Goal: Transaction & Acquisition: Purchase product/service

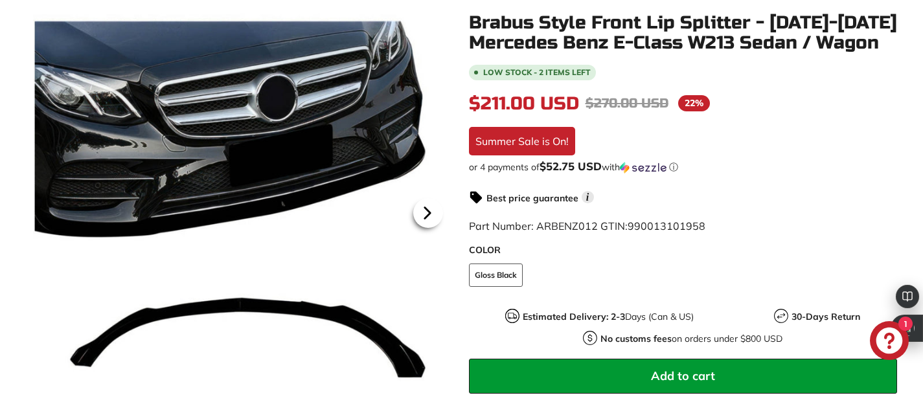
scroll to position [262, 0]
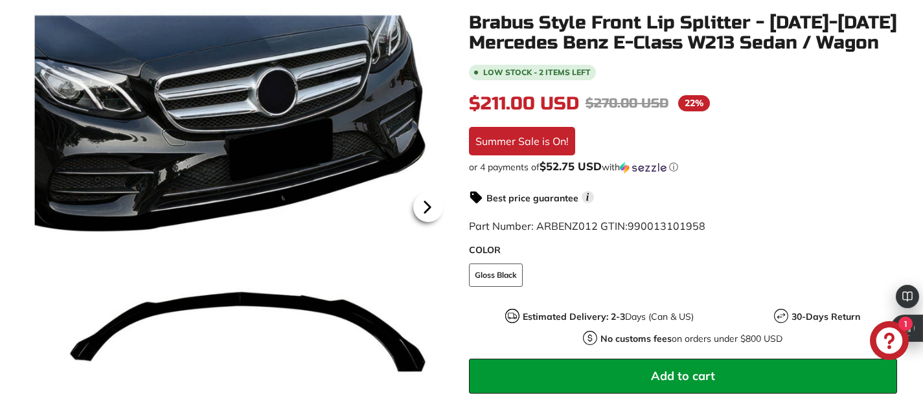
click at [433, 210] on icon at bounding box center [428, 207] width 30 height 30
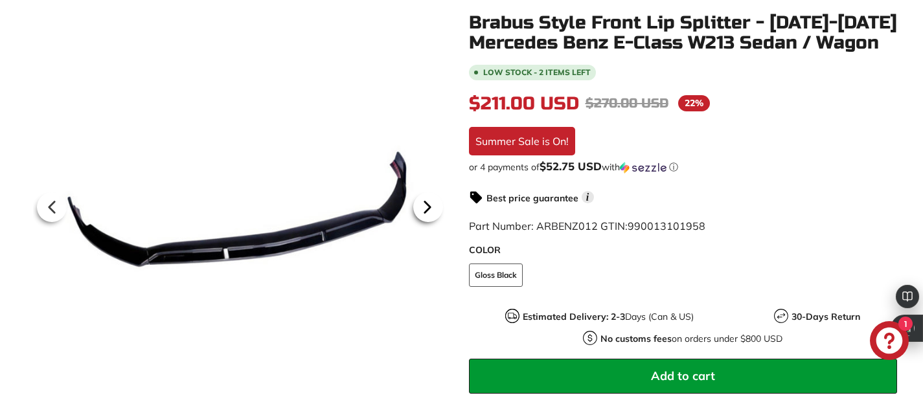
click at [433, 210] on icon at bounding box center [428, 207] width 30 height 30
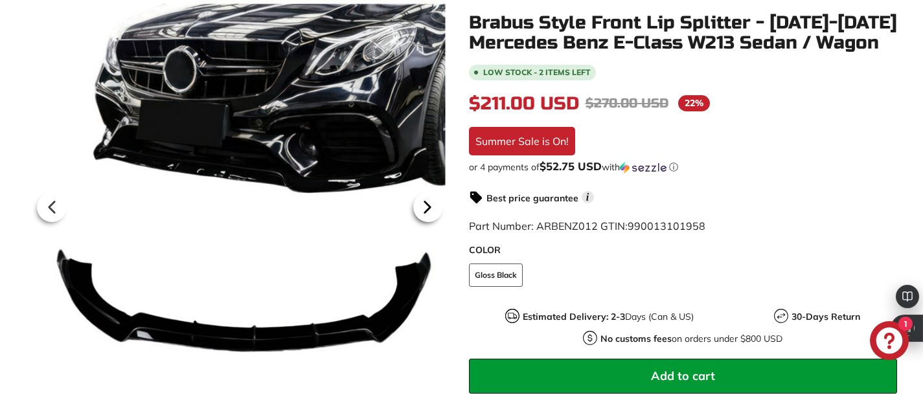
click at [433, 210] on icon at bounding box center [428, 207] width 30 height 30
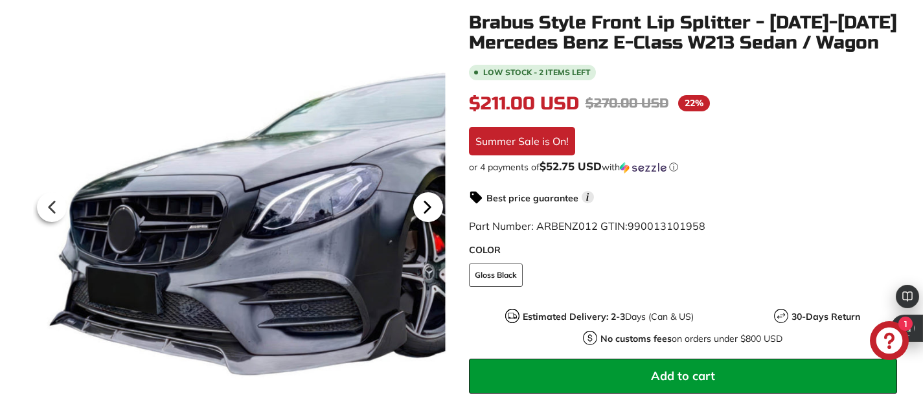
click at [430, 212] on icon at bounding box center [428, 207] width 30 height 30
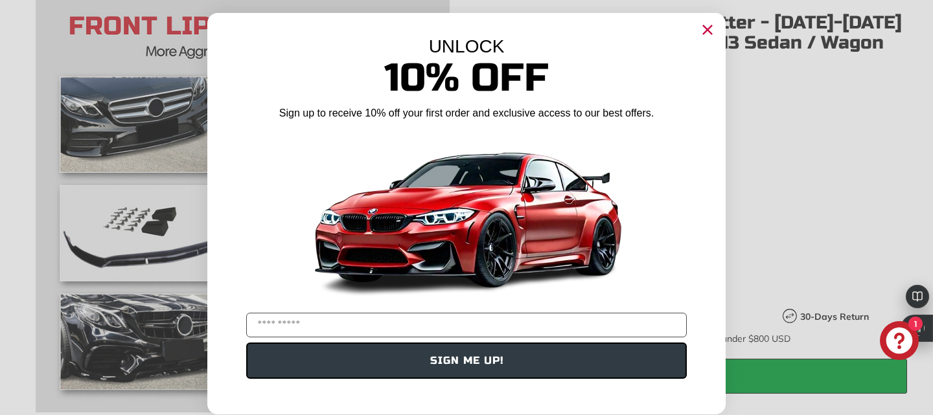
click at [709, 27] on circle "Close dialog" at bounding box center [707, 29] width 19 height 19
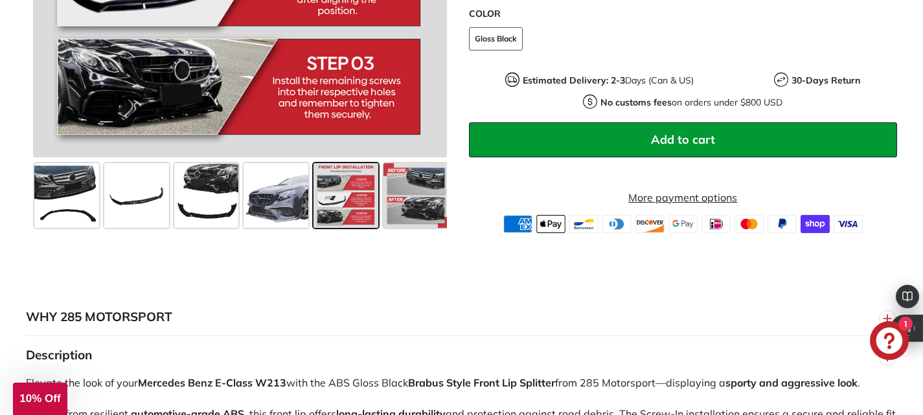
scroll to position [516, 0]
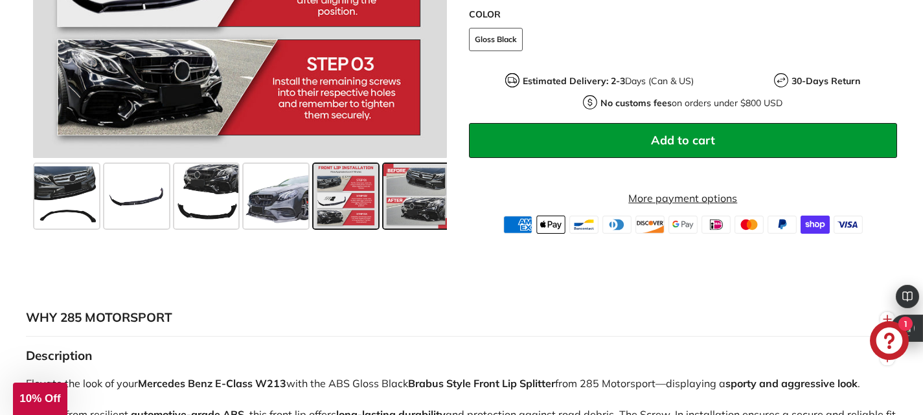
click at [400, 202] on span at bounding box center [416, 196] width 65 height 65
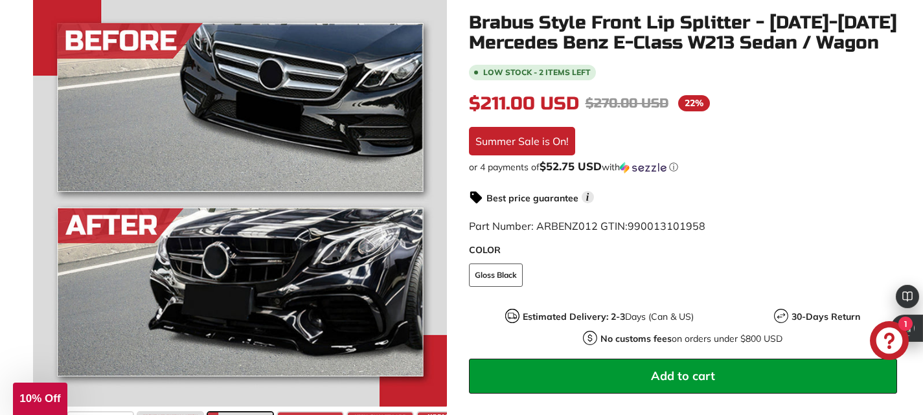
scroll to position [0, 0]
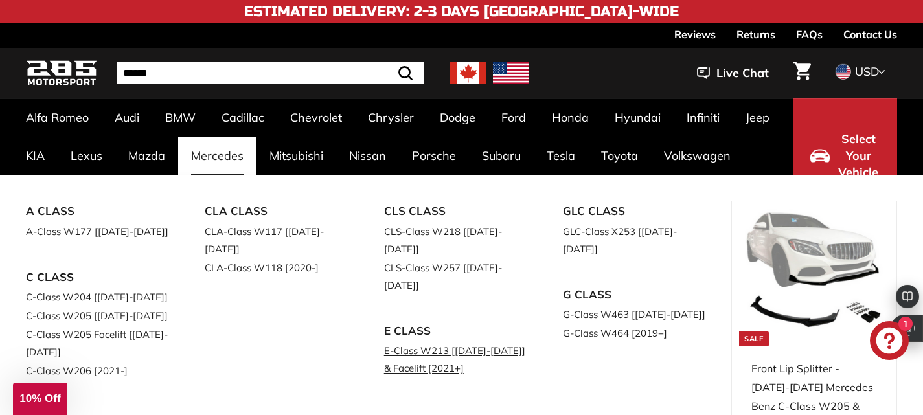
click at [427, 341] on link "E-Class W213 [[DATE]-[DATE]] & Facelift [2021+]" at bounding box center [455, 359] width 143 height 36
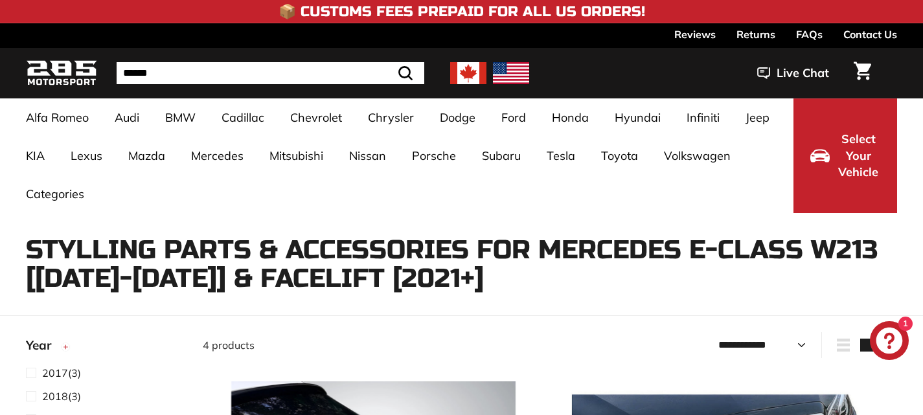
select select "**********"
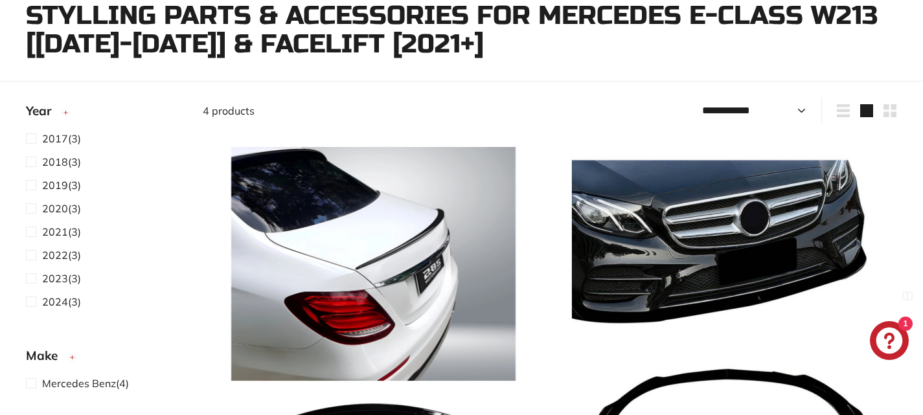
scroll to position [235, 0]
click at [28, 208] on span at bounding box center [34, 209] width 16 height 16
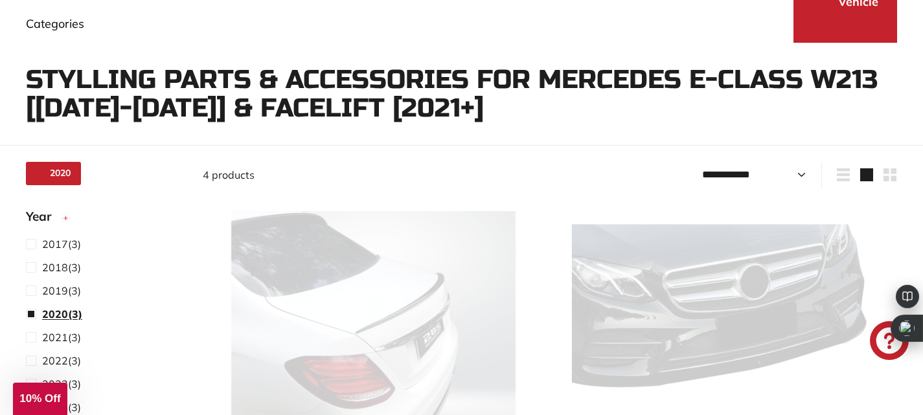
scroll to position [124, 0]
